Goal: Transaction & Acquisition: Obtain resource

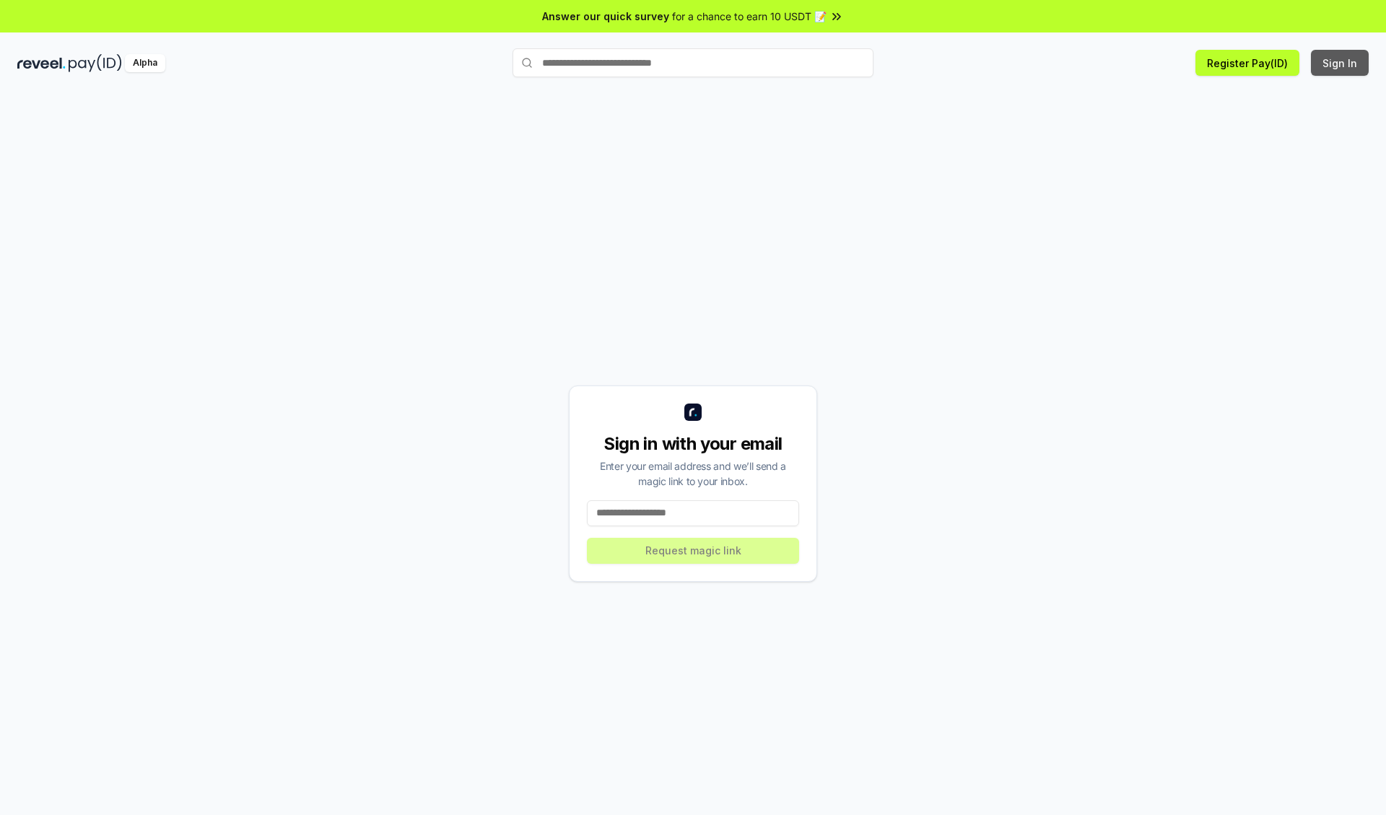
click at [1341, 63] on button "Sign In" at bounding box center [1340, 63] width 58 height 26
type input "**********"
click at [693, 550] on button "Request magic link" at bounding box center [693, 551] width 212 height 26
